Goal: Information Seeking & Learning: Learn about a topic

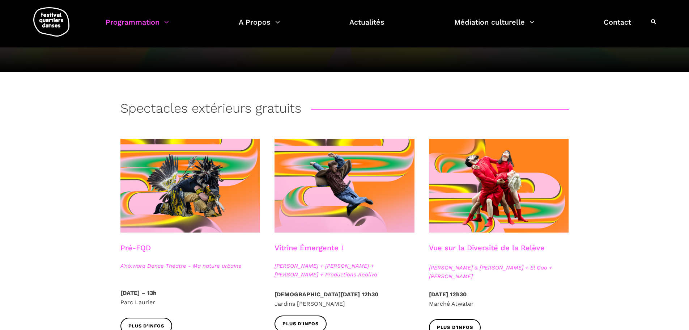
scroll to position [72, 0]
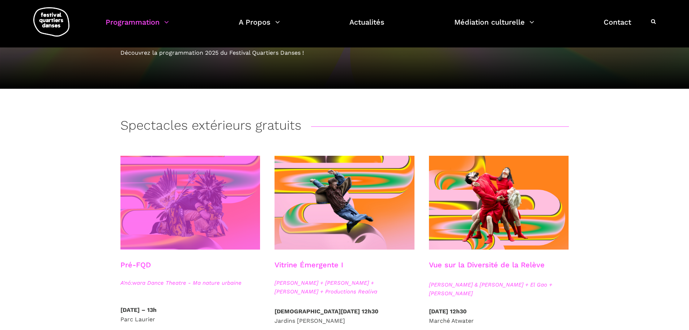
click at [151, 209] on span at bounding box center [190, 203] width 140 height 94
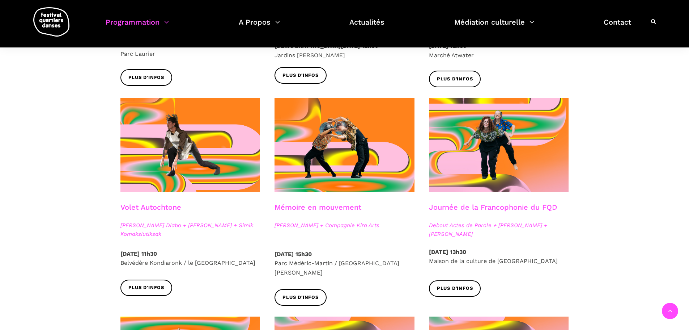
scroll to position [326, 0]
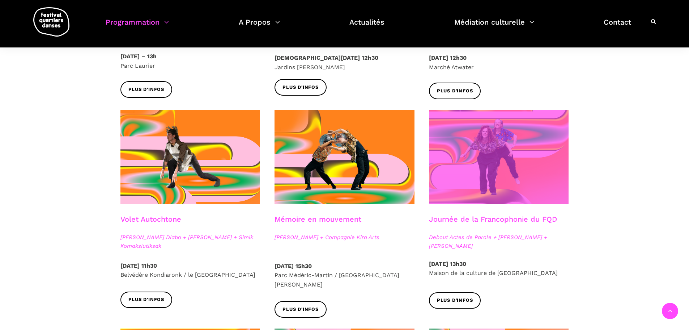
click at [460, 195] on span at bounding box center [499, 157] width 140 height 94
click at [504, 172] on span at bounding box center [499, 157] width 140 height 94
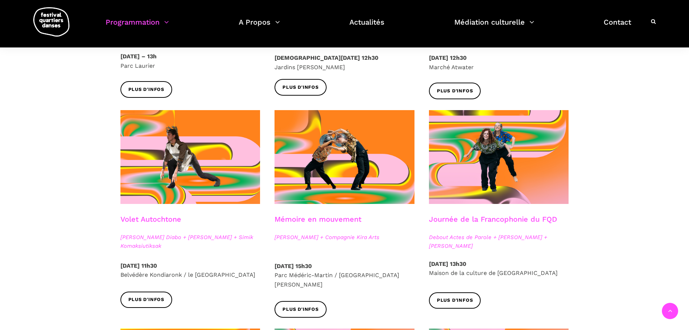
click at [615, 156] on div "Spectacles extérieurs gratuits Pré-FQD A'nó:wara Dance Theatre - Ma nature urba…" at bounding box center [344, 297] width 689 height 866
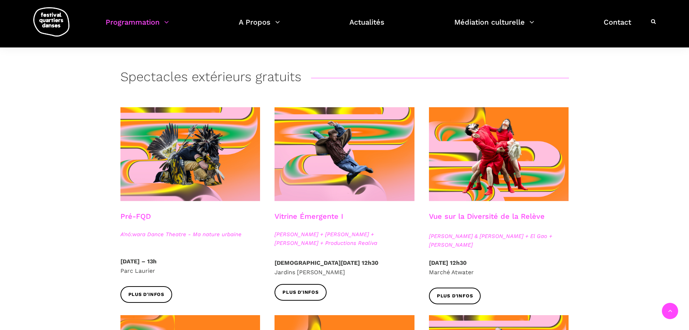
scroll to position [109, 0]
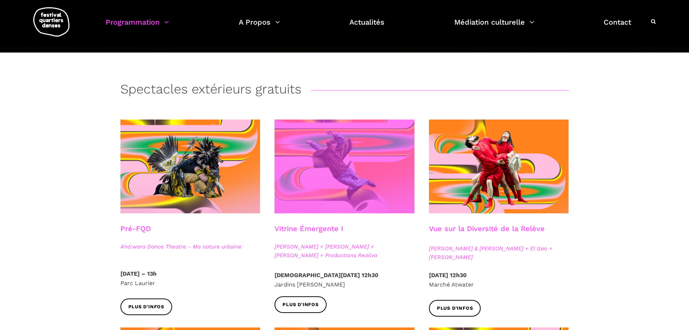
click at [332, 178] on span at bounding box center [345, 166] width 140 height 94
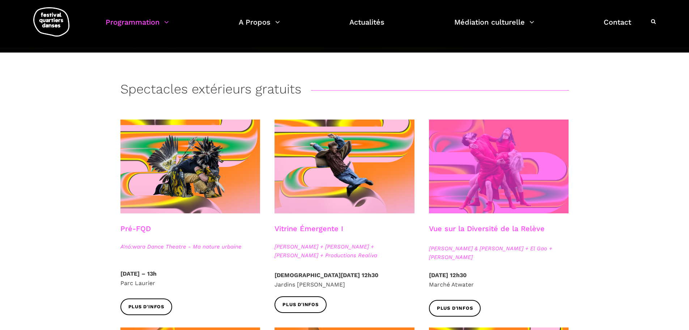
click at [515, 184] on span at bounding box center [499, 166] width 140 height 94
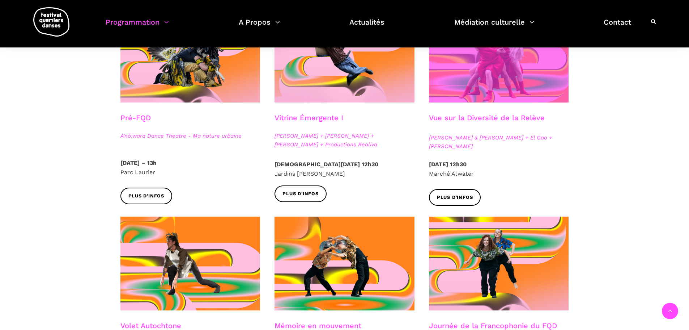
scroll to position [181, 0]
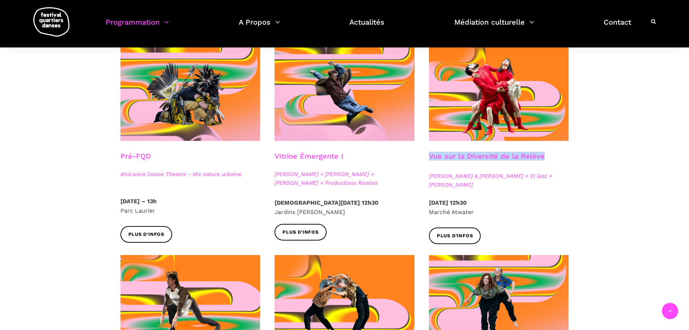
drag, startPoint x: 547, startPoint y: 156, endPoint x: 431, endPoint y: 155, distance: 115.8
click at [431, 155] on div "Vue sur la Diversité de la Relève" at bounding box center [499, 161] width 140 height 18
copy h3 "Vue sur la Diversité de la Relève"
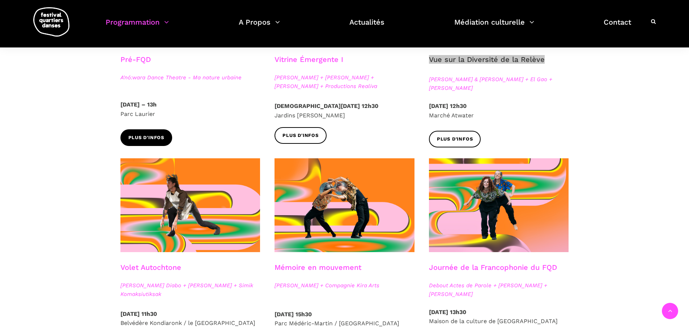
scroll to position [289, 0]
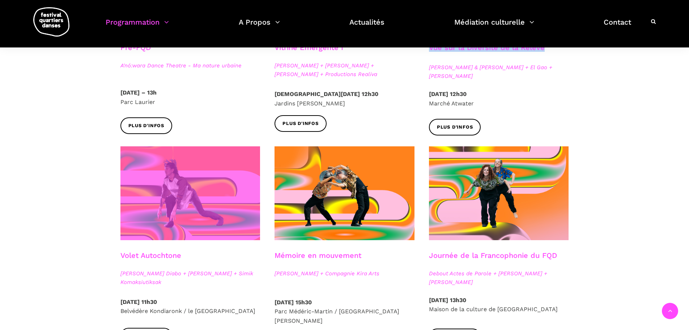
click at [223, 211] on span at bounding box center [190, 193] width 140 height 94
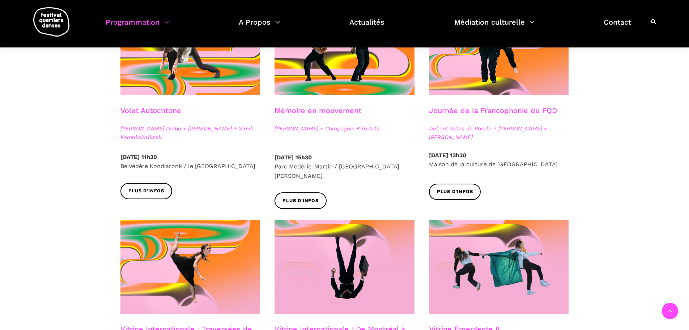
scroll to position [398, 0]
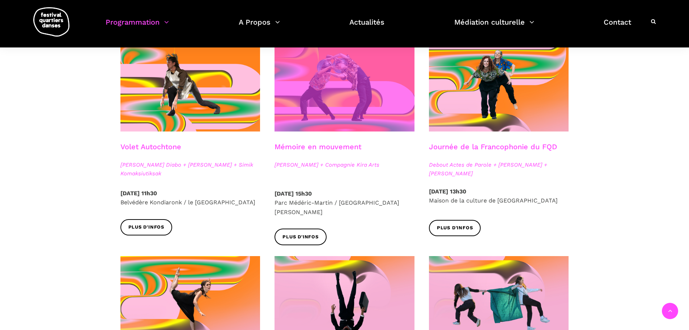
click at [381, 73] on span at bounding box center [345, 85] width 140 height 94
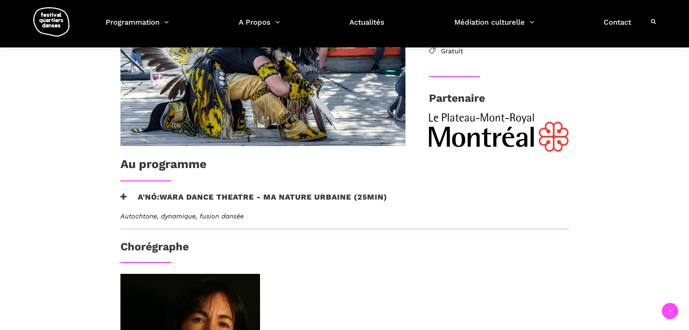
scroll to position [289, 0]
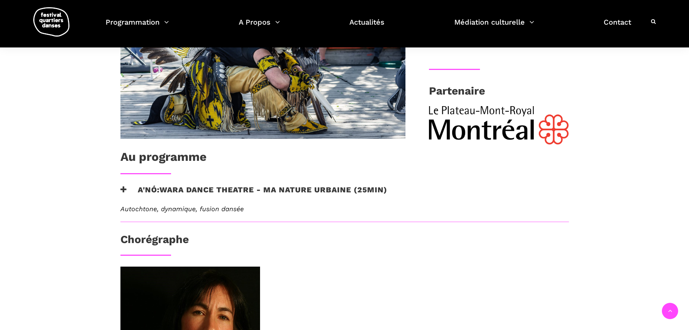
click at [228, 192] on h3 "A'nó:wara Dance Theatre - Ma nature urbaine (25min)" at bounding box center [253, 194] width 267 height 18
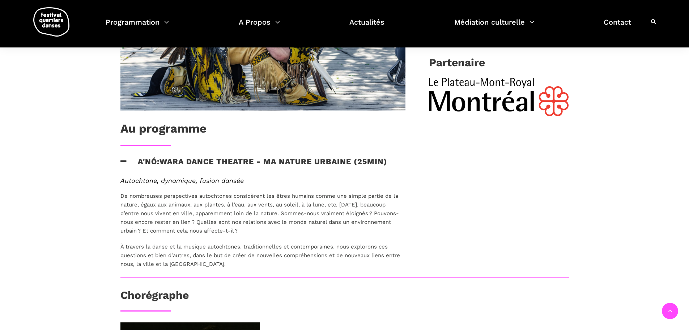
scroll to position [326, 0]
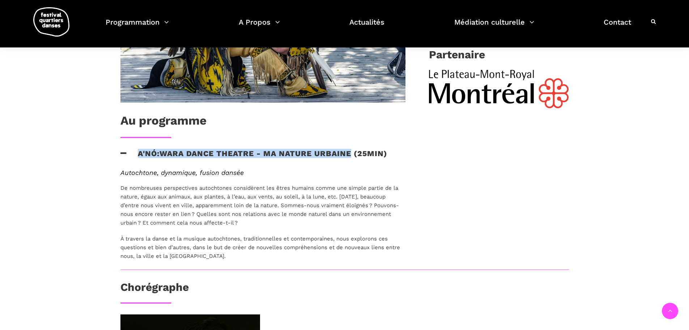
drag, startPoint x: 142, startPoint y: 152, endPoint x: 348, endPoint y: 157, distance: 206.3
click at [348, 157] on h3 "A'nó:wara Dance Theatre - Ma nature urbaine (25min)" at bounding box center [253, 158] width 267 height 18
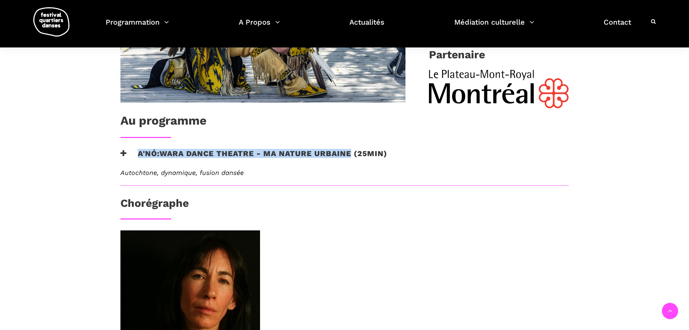
copy h3 "A'nó:wara Dance Theatre - Ma nature urbaine"
click at [188, 152] on h3 "A'nó:wara Dance Theatre - Ma nature urbaine (25min)" at bounding box center [253, 158] width 267 height 18
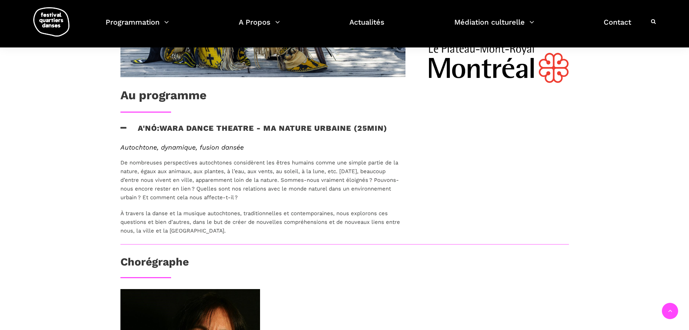
scroll to position [362, 0]
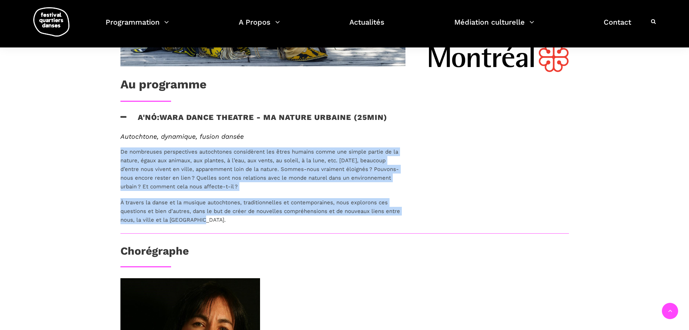
drag, startPoint x: 118, startPoint y: 149, endPoint x: 208, endPoint y: 218, distance: 113.3
click at [208, 218] on div "Autochtone, dynamique, fusion dansée De nombreuses perspectives autochtones con…" at bounding box center [263, 182] width 300 height 101
click at [265, 178] on span "De nombreuses perspectives autochtones considèrent les êtres humains comme une …" at bounding box center [259, 168] width 279 height 41
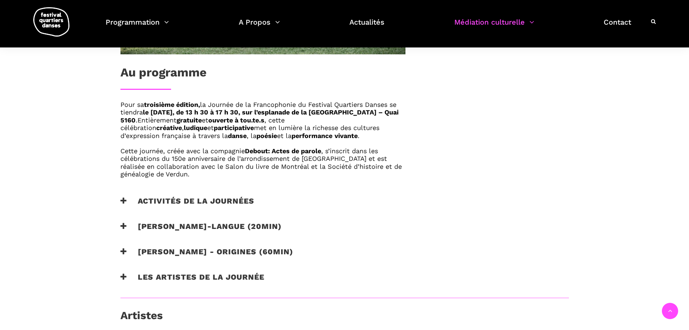
scroll to position [398, 0]
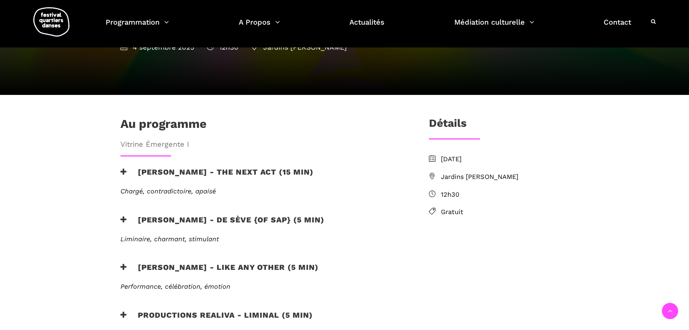
click at [219, 167] on h3 "[PERSON_NAME] - the next act (15 min)" at bounding box center [216, 176] width 193 height 18
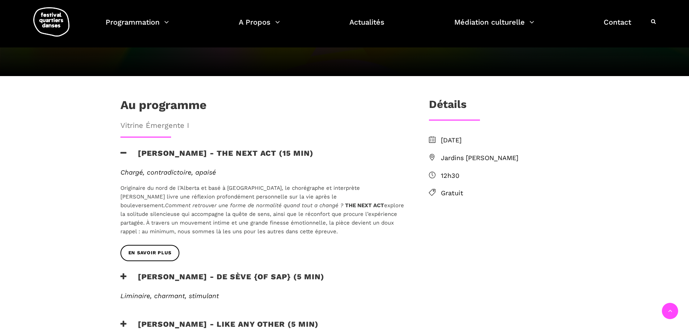
scroll to position [181, 0]
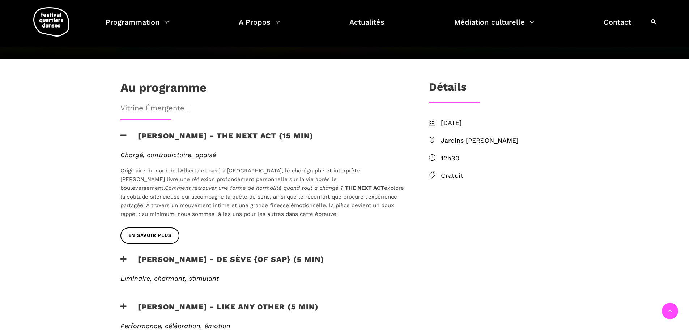
click at [224, 254] on h3 "[PERSON_NAME] - de sève {of sap} (5 min)" at bounding box center [222, 263] width 204 height 18
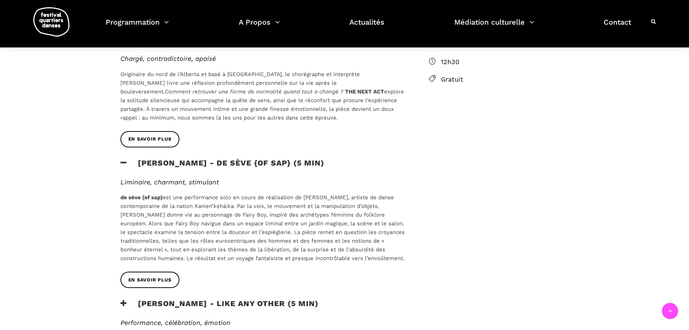
scroll to position [289, 0]
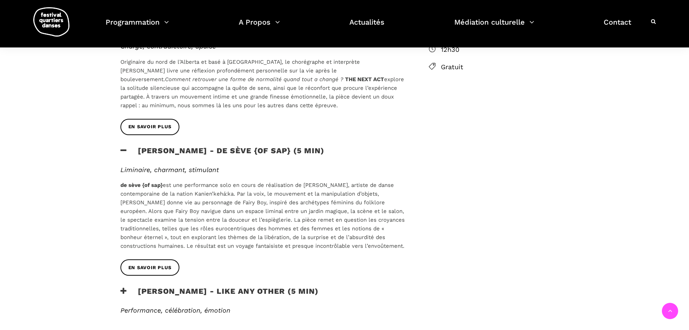
click at [253, 286] on h3 "[PERSON_NAME] - Like any other (5 min)" at bounding box center [219, 295] width 198 height 18
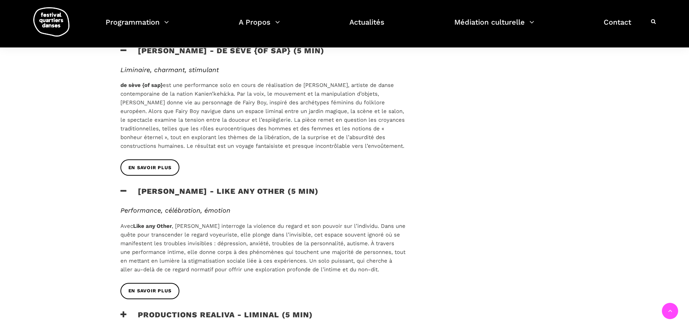
scroll to position [398, 0]
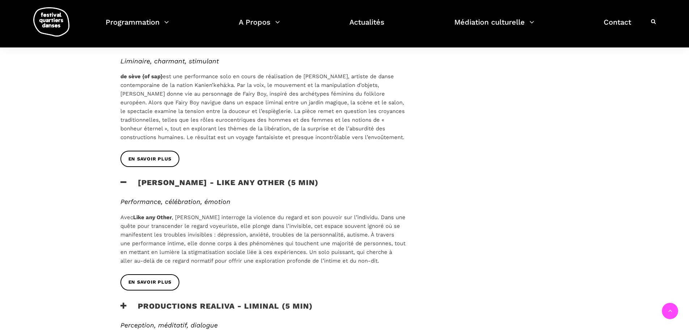
click at [244, 301] on h3 "Productions Realiva - Liminal (5 min)" at bounding box center [216, 310] width 192 height 18
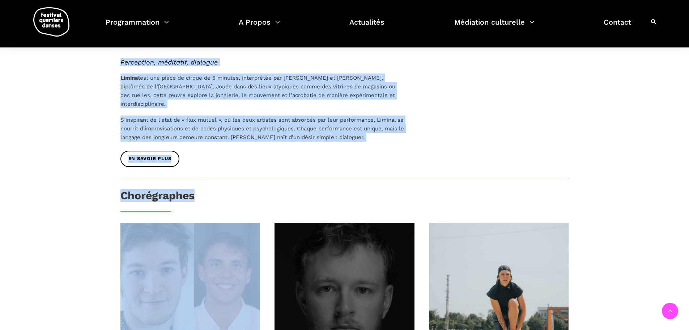
scroll to position [690, 0]
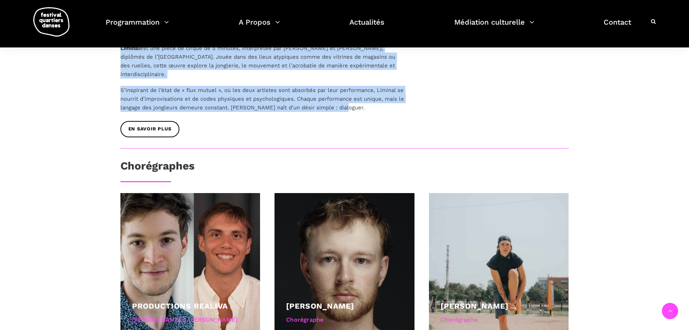
drag, startPoint x: 118, startPoint y: 75, endPoint x: 362, endPoint y: 89, distance: 245.0
copy div "Jake poloz - the next act (15 min) Chargé, contradictoire, apaisé Originaire du…"
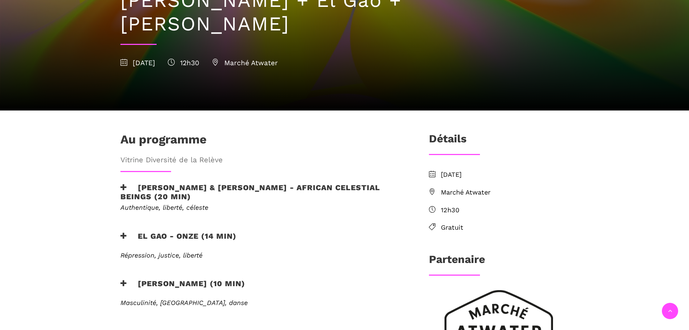
scroll to position [145, 0]
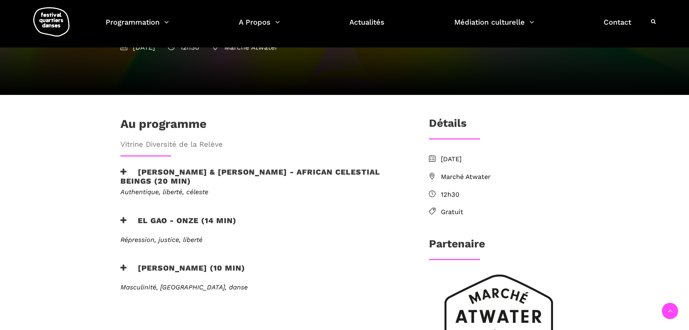
click at [134, 167] on h3 "[PERSON_NAME] & [PERSON_NAME] - African Celestial Beings (20 min)" at bounding box center [262, 176] width 285 height 18
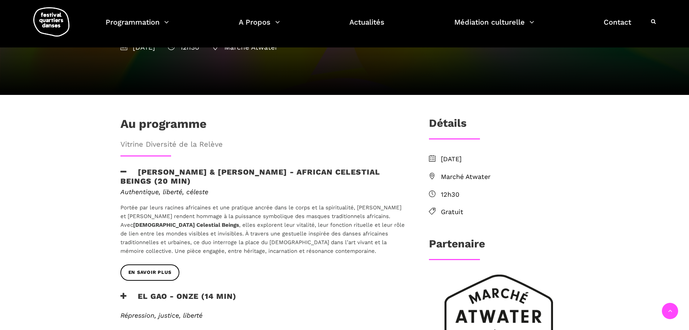
click at [170, 291] on h3 "EL GAO - ONZE (14 min)" at bounding box center [178, 300] width 116 height 18
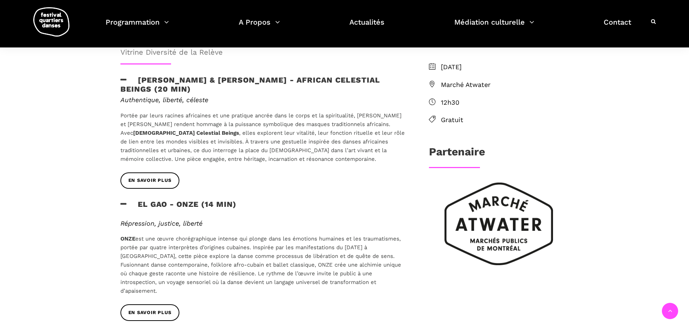
scroll to position [253, 0]
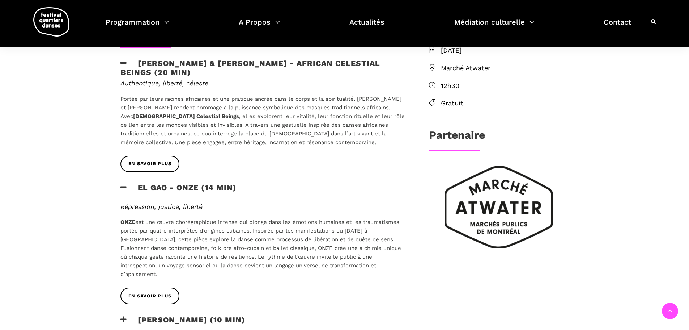
click at [203, 315] on h3 "[PERSON_NAME] (10 min)" at bounding box center [182, 324] width 125 height 18
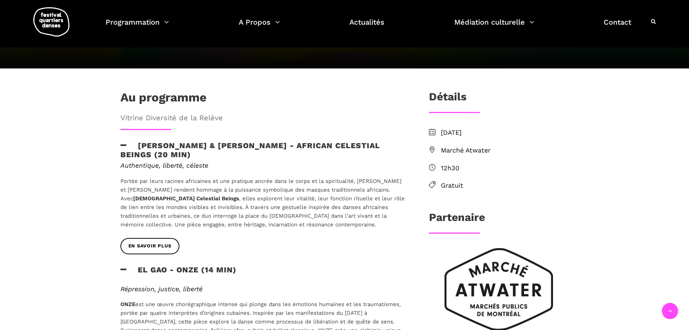
scroll to position [181, 0]
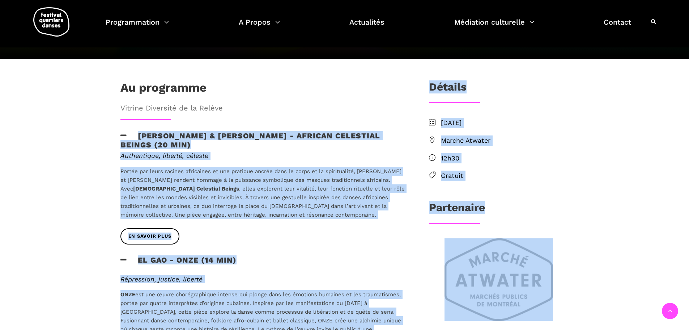
drag, startPoint x: 110, startPoint y: 107, endPoint x: 122, endPoint y: 114, distance: 13.3
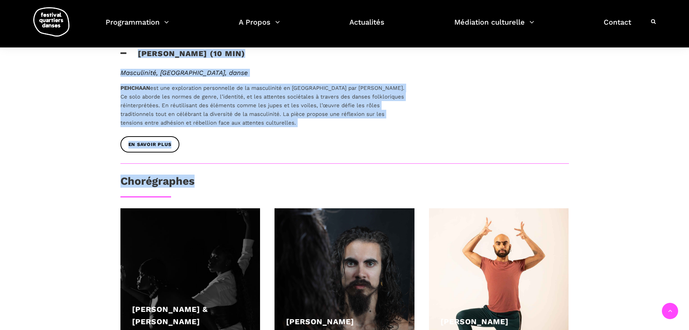
scroll to position [525, 0]
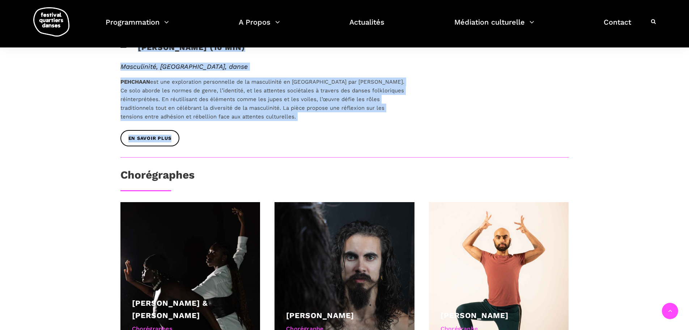
drag, startPoint x: 135, startPoint y: 109, endPoint x: 202, endPoint y: 99, distance: 67.6
copy div "Loremi Dolor Sitamet & Cons Adipi - Elitsed Doeiusmod Tempor (55 inc) Utlaboree…"
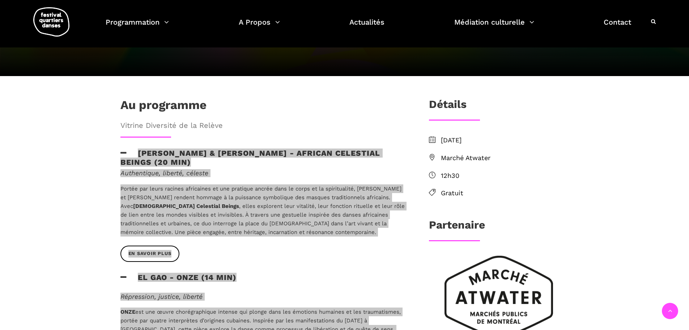
scroll to position [0, 0]
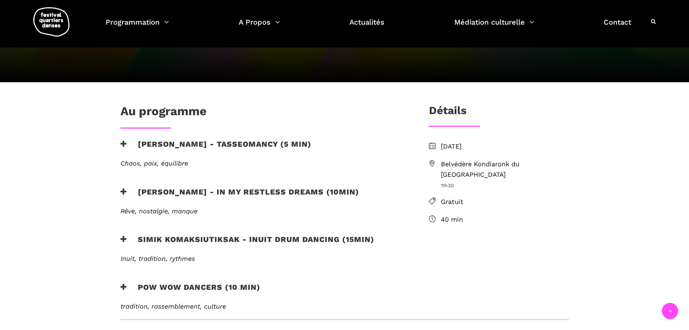
scroll to position [145, 0]
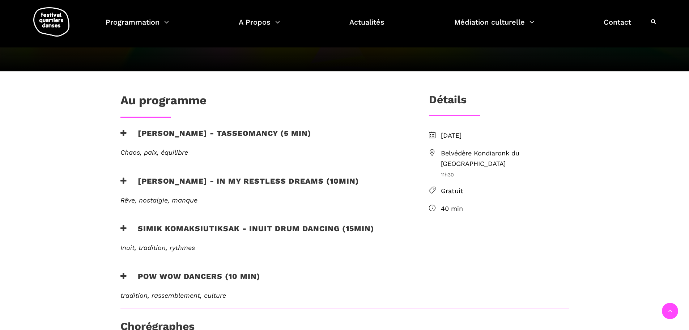
click at [231, 133] on h3 "[PERSON_NAME] - Tasseomancy (5 min)" at bounding box center [215, 137] width 191 height 18
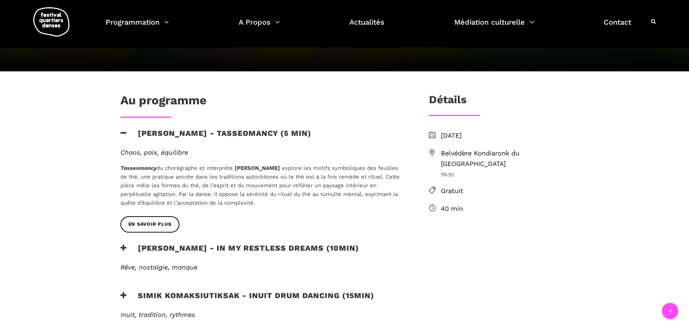
scroll to position [181, 0]
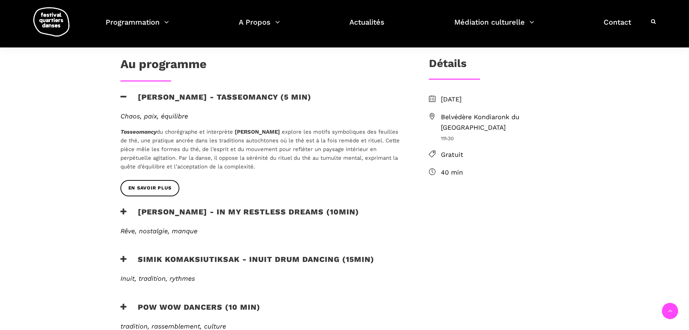
click at [218, 206] on div "En savoir plus" at bounding box center [263, 193] width 300 height 27
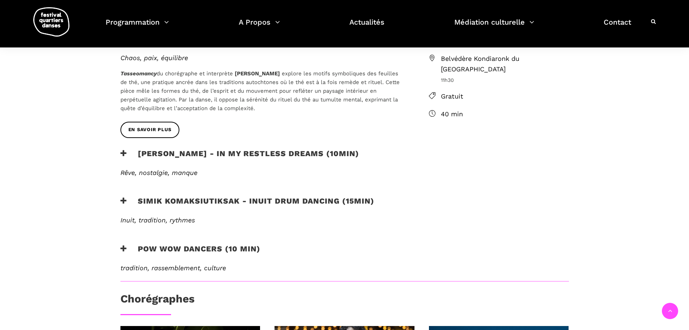
scroll to position [253, 0]
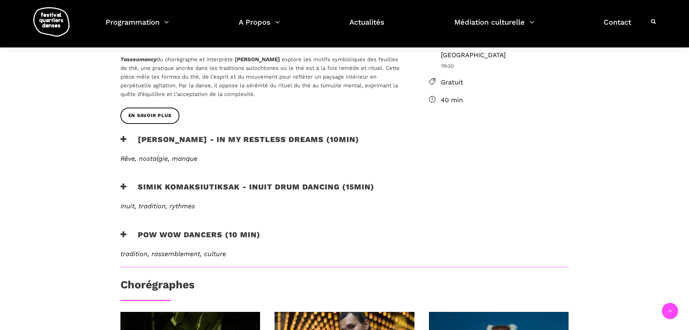
click at [216, 227] on div "en savoir plus" at bounding box center [263, 224] width 300 height 11
click at [220, 233] on h3 "Pow Wow Dancers (10 min)" at bounding box center [190, 239] width 140 height 18
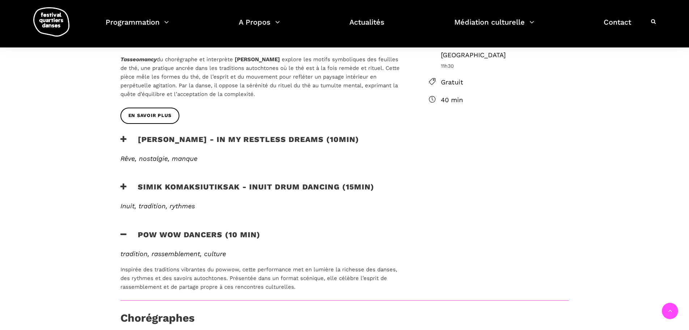
click at [226, 182] on h3 "Simik Komaksiutiksak - Inuit Drum Dancing (15min)" at bounding box center [247, 191] width 254 height 18
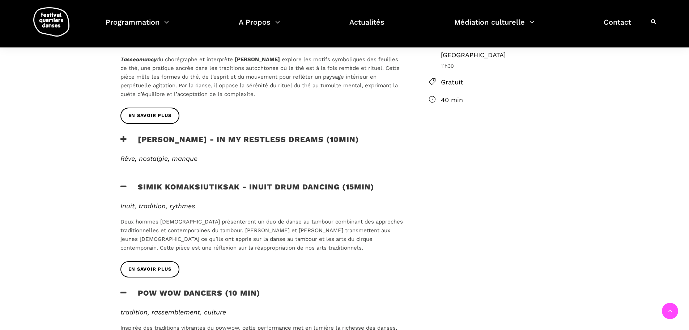
click at [221, 143] on h3 "[PERSON_NAME] - In my restless dreams (10min)" at bounding box center [239, 144] width 239 height 18
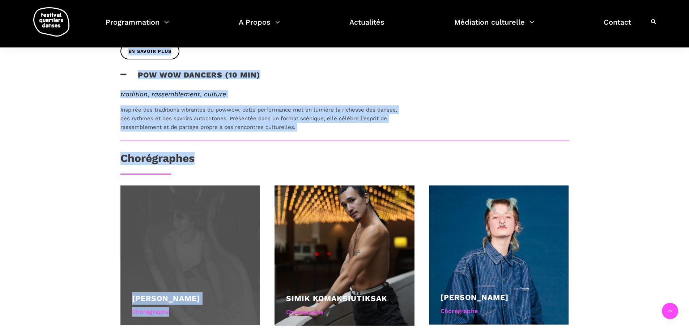
scroll to position [566, 0]
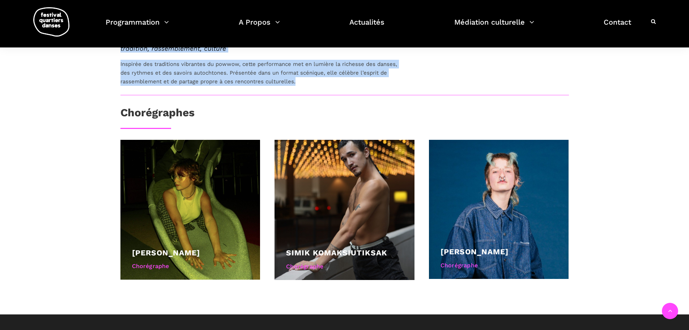
drag, startPoint x: 136, startPoint y: 93, endPoint x: 301, endPoint y: 87, distance: 165.1
copy div "Marshall Diabo - Tasseomancy (5 min) Chaos, paix, équilibre Tasseomancy du chor…"
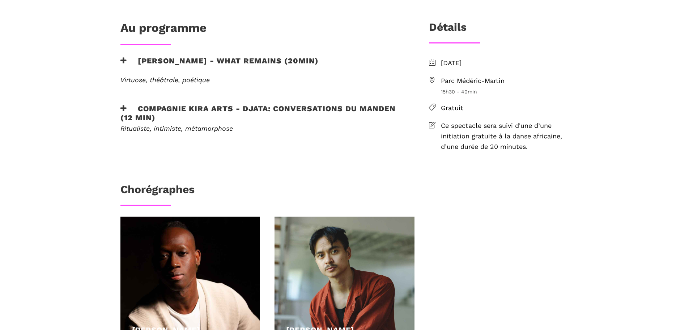
scroll to position [217, 0]
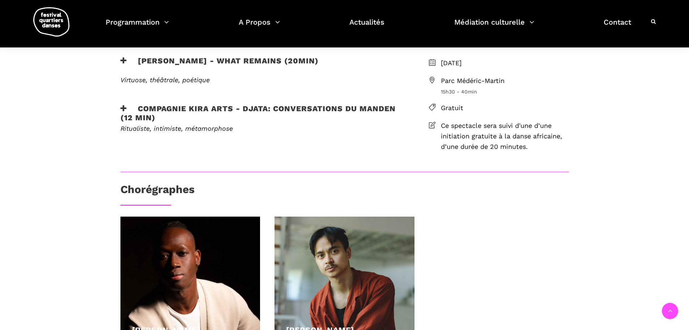
click at [174, 62] on h3 "[PERSON_NAME] - What remains (20min)" at bounding box center [219, 65] width 198 height 18
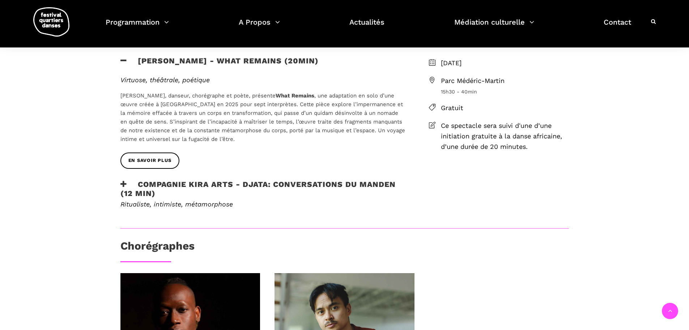
click at [183, 183] on h3 "Compagnie Kira Arts - Djata: Conversations du Manden (12 min)" at bounding box center [262, 188] width 285 height 18
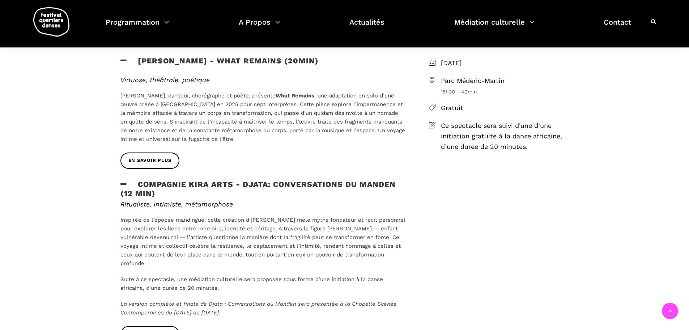
drag, startPoint x: 113, startPoint y: 59, endPoint x: 236, endPoint y: 314, distance: 282.9
click at [236, 314] on div "Au programme [PERSON_NAME] - What remains (20min) Virtuose, théâtrale, poétique…" at bounding box center [263, 187] width 300 height 332
copy div "Loremip Dolorsi - Amet consect (28adi) Elitsedd, eiusmodte, incididu Utlabor Et…"
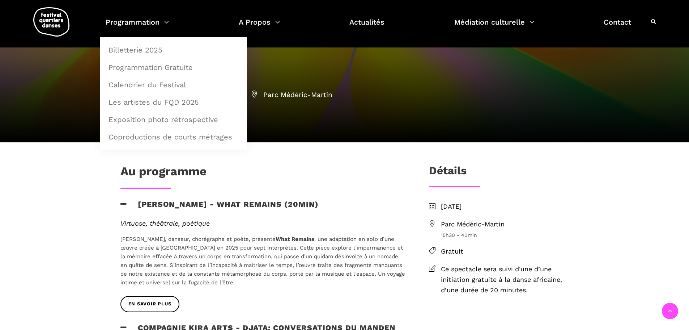
scroll to position [72, 0]
